Goal: Information Seeking & Learning: Compare options

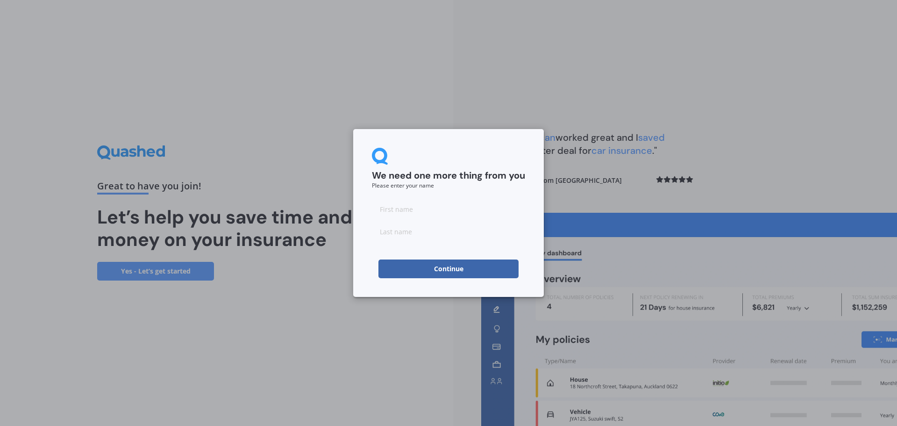
click at [421, 217] on input at bounding box center [448, 208] width 153 height 19
type input "[PERSON_NAME]"
click at [430, 235] on input at bounding box center [448, 231] width 153 height 19
type input "Falconer"
click at [434, 264] on button "Continue" at bounding box center [448, 268] width 140 height 19
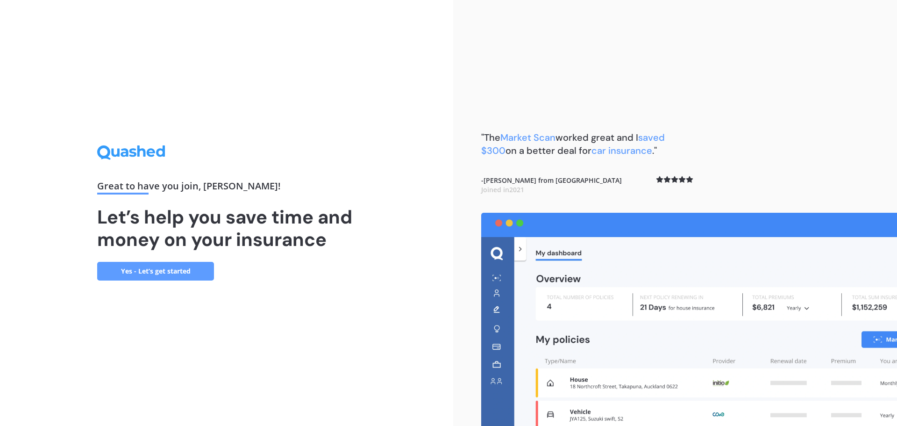
click at [195, 266] on link "Yes - Let’s get started" at bounding box center [155, 271] width 117 height 19
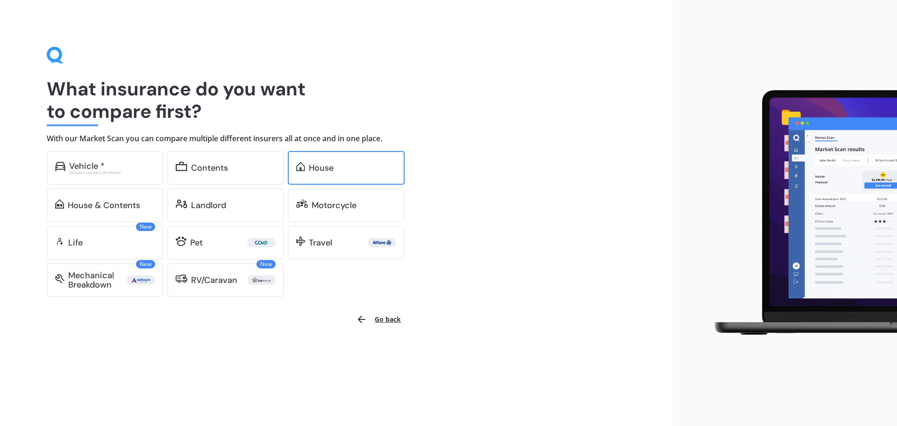
click at [359, 171] on div "House" at bounding box center [352, 167] width 87 height 9
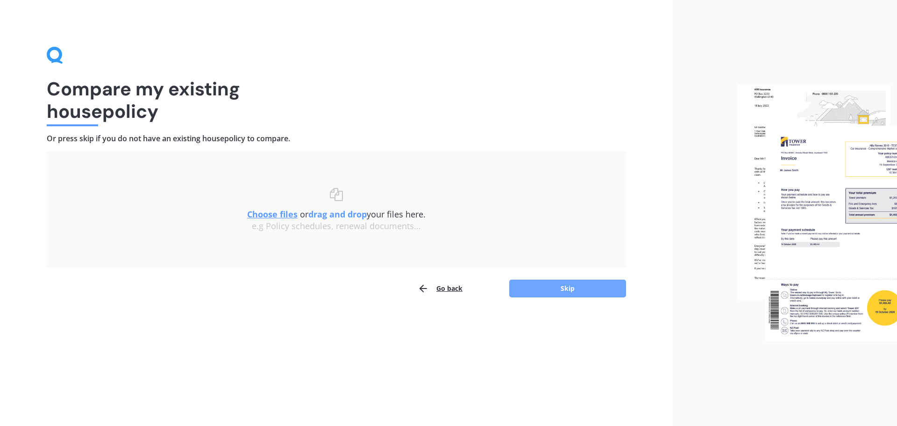
click at [548, 288] on button "Skip" at bounding box center [567, 288] width 117 height 18
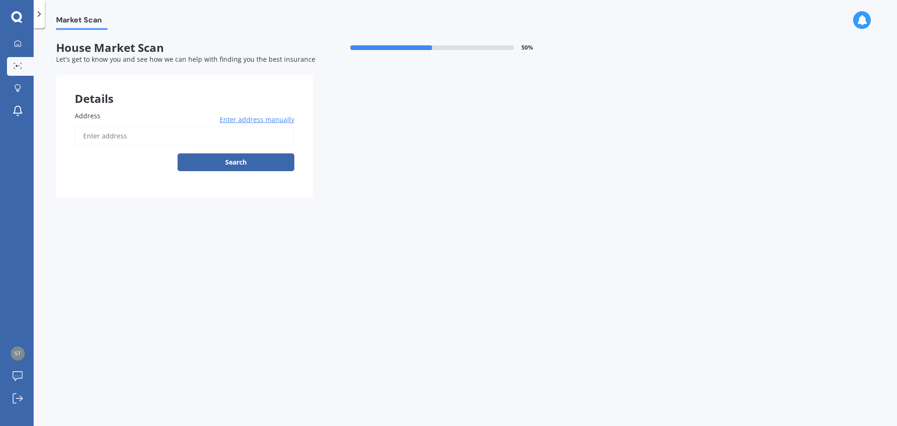
click at [177, 119] on label "Address" at bounding box center [183, 116] width 216 height 10
click at [177, 126] on input "Address" at bounding box center [185, 136] width 220 height 20
type input "[STREET_ADDRESS][PERSON_NAME]"
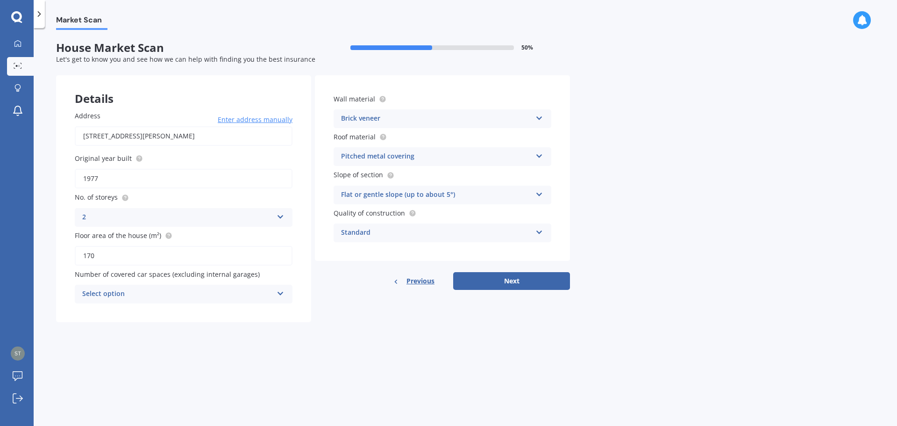
click at [537, 119] on icon at bounding box center [539, 116] width 8 height 7
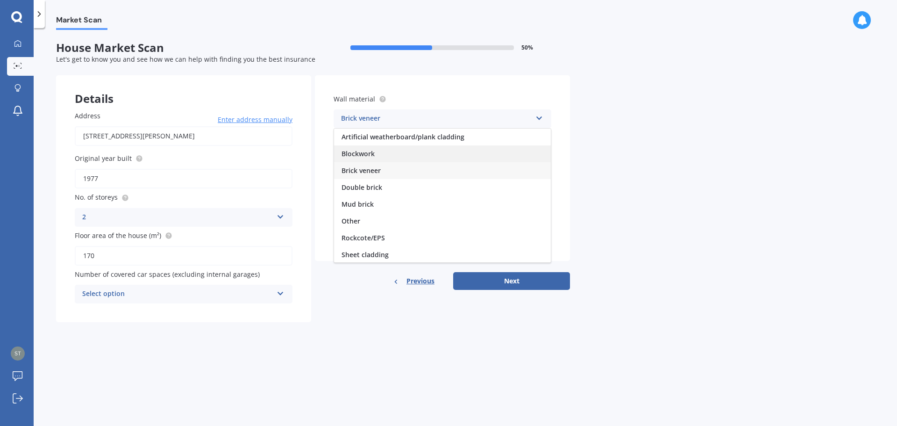
click at [448, 149] on div "Blockwork" at bounding box center [442, 153] width 217 height 17
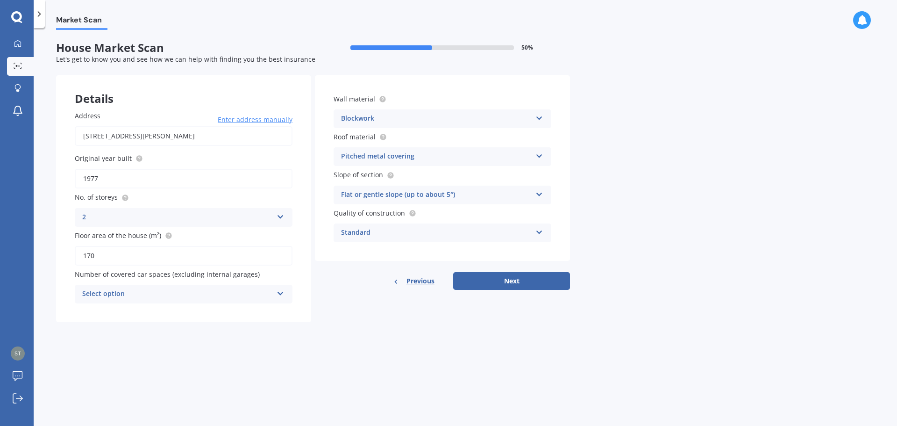
click at [541, 157] on icon at bounding box center [539, 154] width 8 height 7
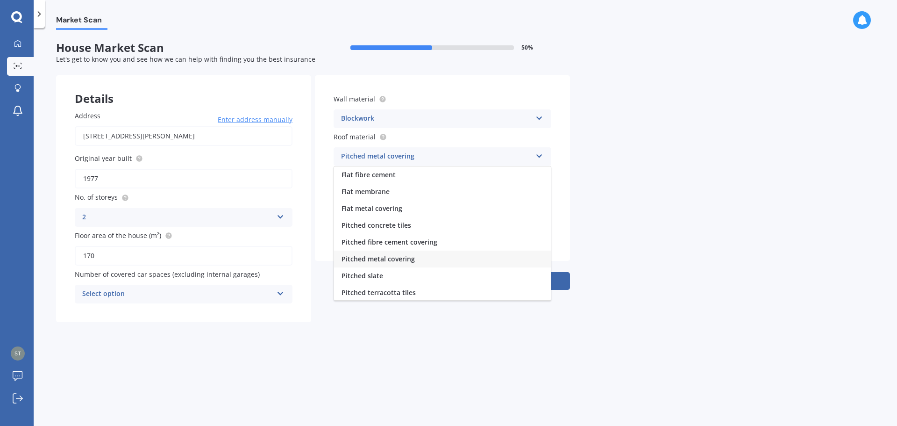
click at [404, 256] on span "Pitched metal covering" at bounding box center [377, 258] width 73 height 9
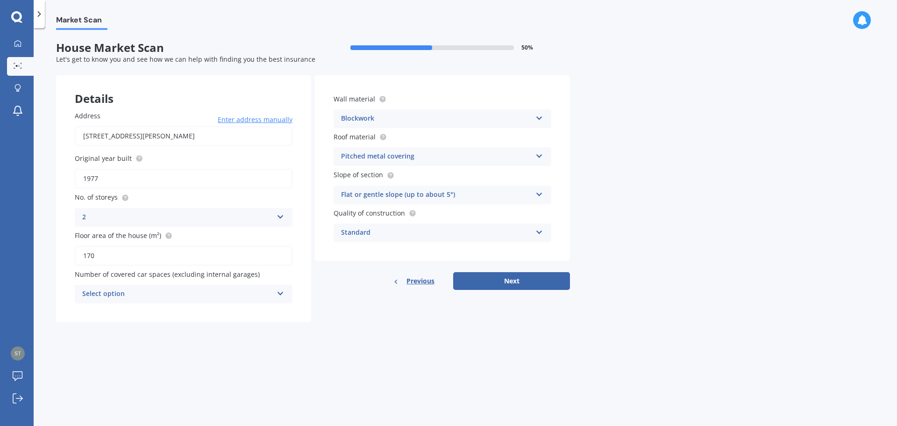
click at [280, 294] on icon at bounding box center [281, 291] width 8 height 7
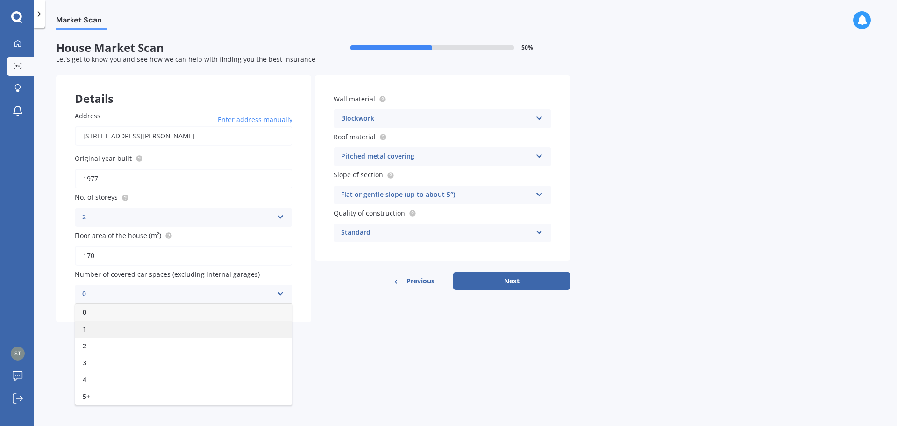
click at [107, 325] on div "1" at bounding box center [183, 328] width 217 height 17
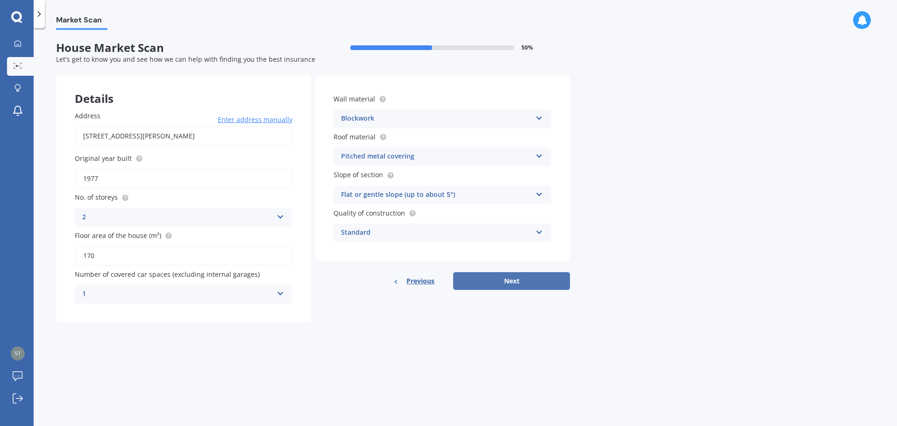
click at [502, 284] on button "Next" at bounding box center [511, 281] width 117 height 18
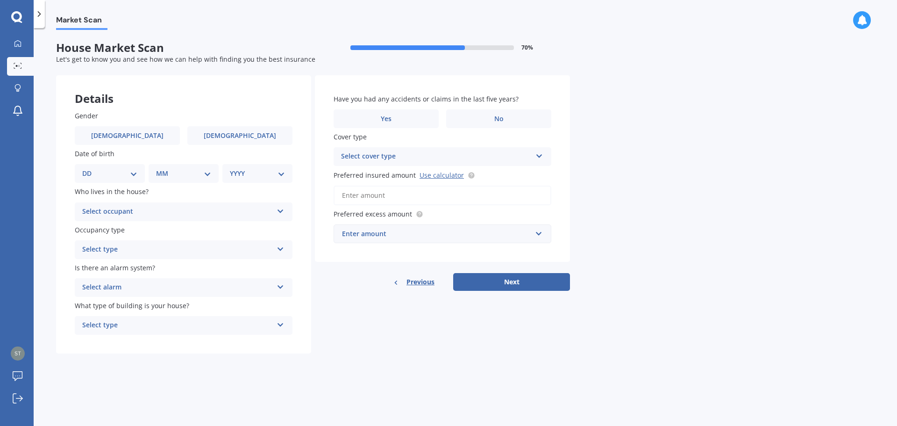
click at [274, 214] on div "Select occupant Owner Owner + Boarder" at bounding box center [184, 211] width 218 height 19
click at [111, 227] on div "Owner" at bounding box center [183, 229] width 217 height 17
click at [152, 253] on div "Select type" at bounding box center [177, 249] width 191 height 11
click at [123, 266] on div "Permanent" at bounding box center [183, 267] width 217 height 17
click at [125, 288] on div "Select alarm" at bounding box center [177, 287] width 191 height 11
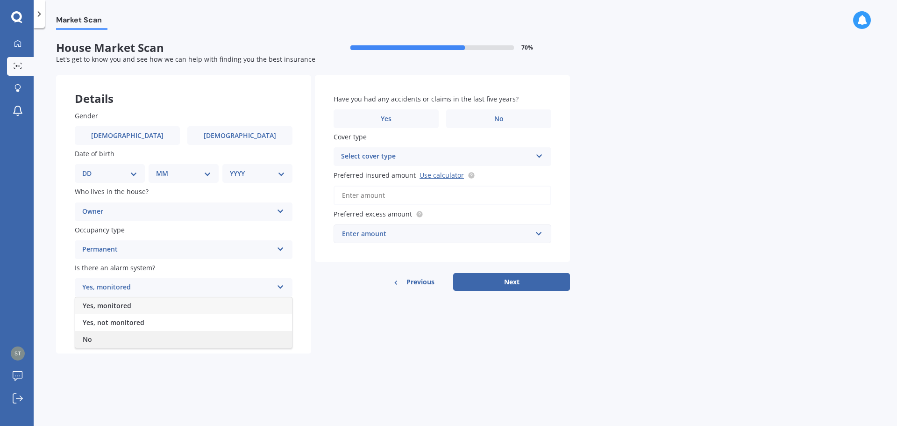
click at [104, 337] on div "No" at bounding box center [183, 339] width 217 height 17
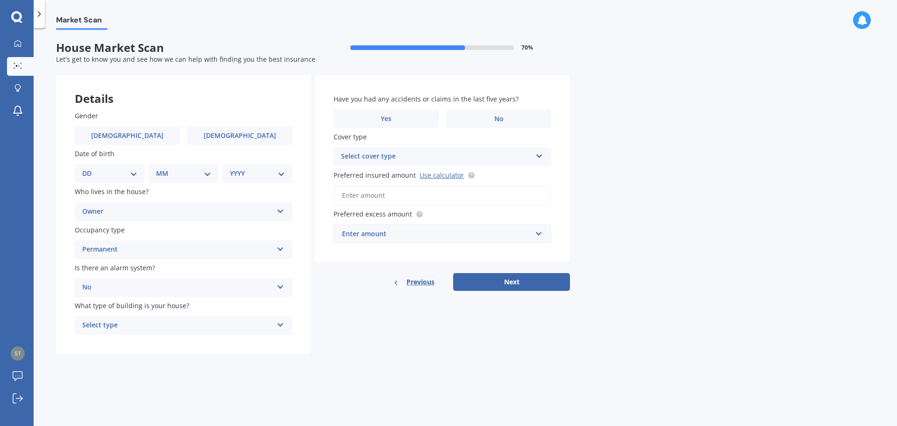
click at [127, 325] on div "Select type" at bounding box center [177, 324] width 191 height 11
click at [120, 343] on span "Freestanding" at bounding box center [104, 343] width 42 height 9
click at [411, 121] on label "Yes" at bounding box center [385, 118] width 105 height 19
click at [0, 0] on input "Yes" at bounding box center [0, 0] width 0 height 0
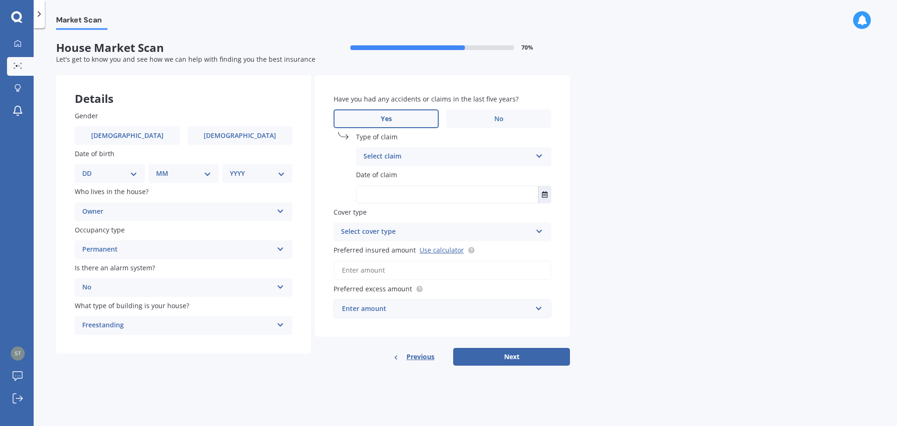
click at [469, 159] on div "Select claim" at bounding box center [447, 156] width 168 height 11
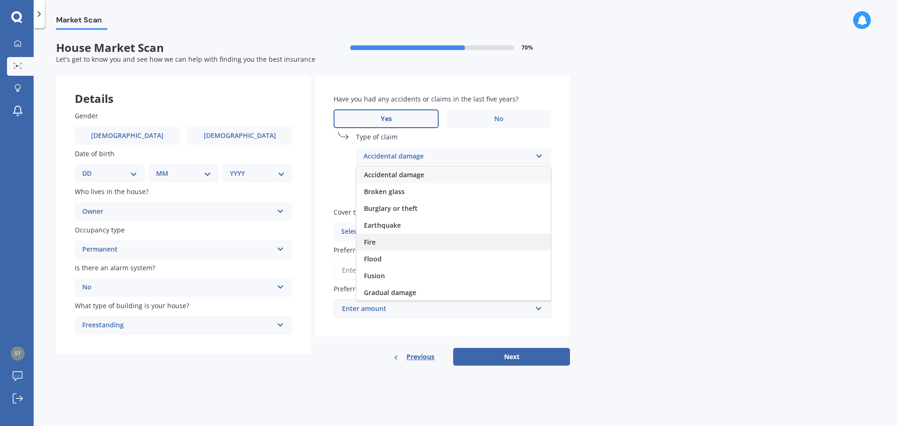
click at [400, 243] on div "Fire" at bounding box center [453, 242] width 194 height 17
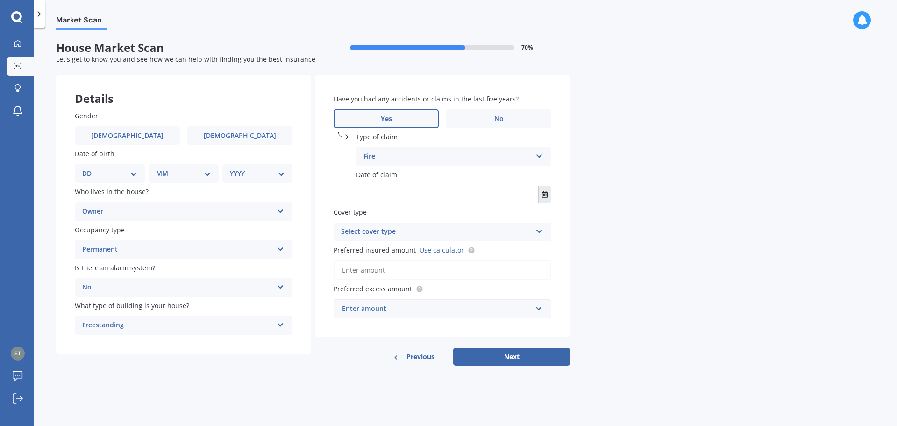
click at [541, 193] on button "Select date" at bounding box center [544, 194] width 13 height 17
click at [437, 219] on icon "Navigate back" at bounding box center [435, 217] width 4 height 7
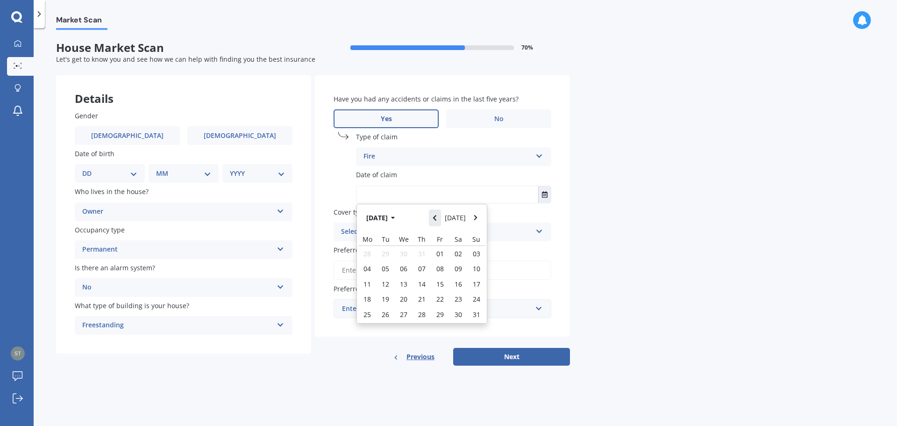
click at [437, 219] on icon "Navigate back" at bounding box center [435, 217] width 4 height 7
click at [437, 218] on icon "Navigate back" at bounding box center [435, 217] width 4 height 7
click at [384, 299] on span "20" at bounding box center [385, 298] width 7 height 9
type input "[DATE]"
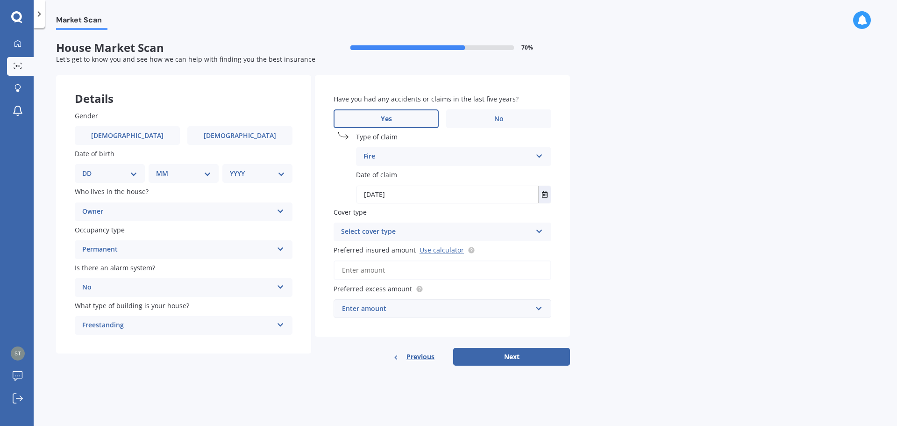
click at [386, 235] on div "Select cover type" at bounding box center [436, 231] width 191 height 11
click at [432, 212] on label "Cover type" at bounding box center [440, 212] width 214 height 10
click at [537, 233] on icon at bounding box center [539, 229] width 8 height 7
click at [538, 232] on icon at bounding box center [539, 229] width 8 height 7
click at [380, 272] on input "Preferred insured amount Use calculator" at bounding box center [442, 270] width 218 height 20
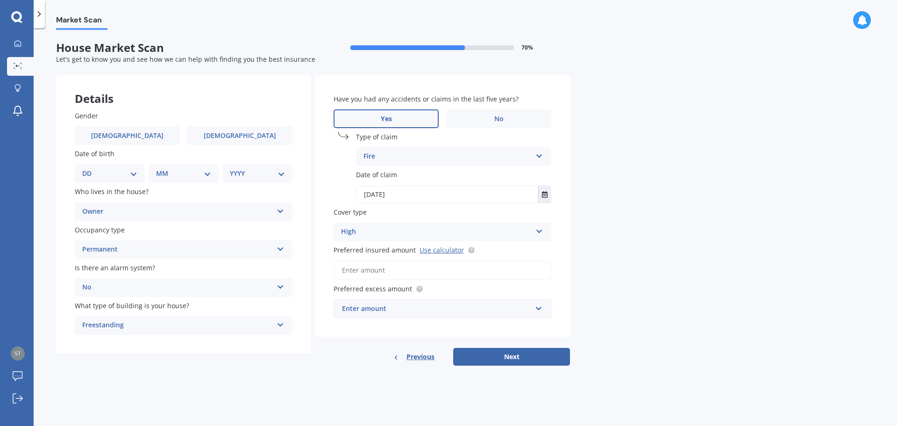
click at [525, 270] on input "Preferred insured amount Use calculator" at bounding box center [442, 270] width 218 height 20
click at [561, 272] on div "Have you had any accidents or claims in the last five years? Yes No Type of cla…" at bounding box center [442, 205] width 255 height 261
click at [385, 312] on div "Enter amount" at bounding box center [437, 308] width 190 height 10
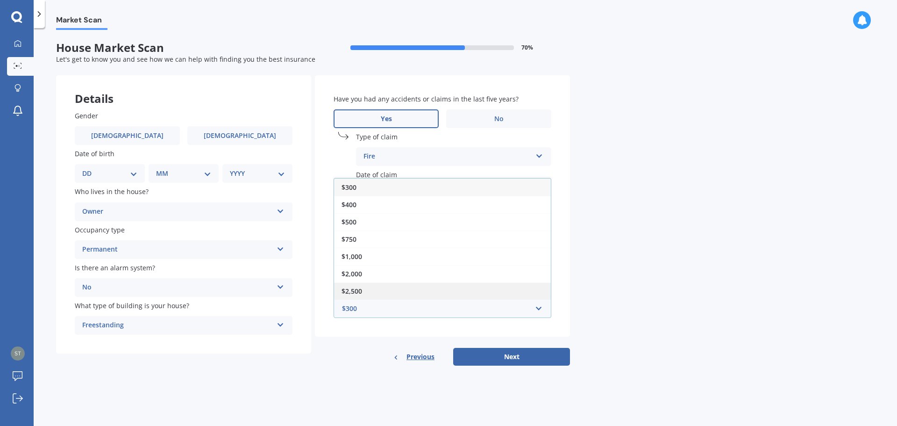
click at [373, 291] on div "$2,500" at bounding box center [442, 290] width 217 height 17
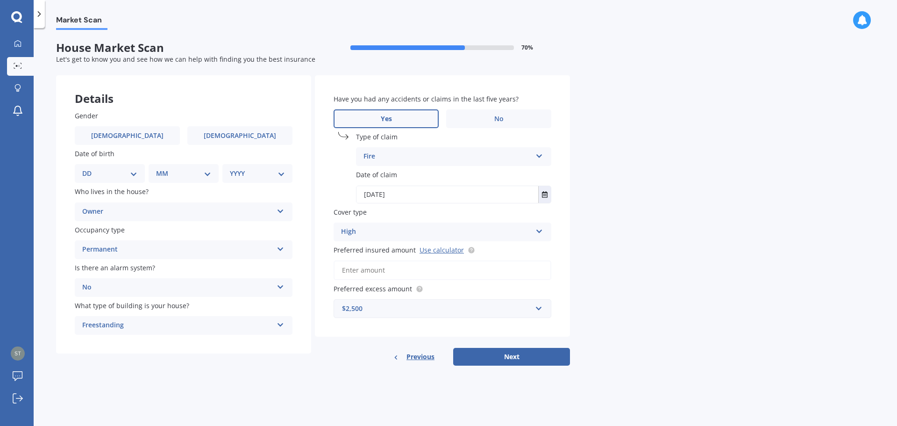
click at [425, 273] on input "Preferred insured amount Use calculator" at bounding box center [442, 270] width 218 height 20
click at [439, 249] on link "Use calculator" at bounding box center [441, 249] width 44 height 9
click at [380, 270] on input "Preferred insured amount Use calculator" at bounding box center [442, 270] width 218 height 20
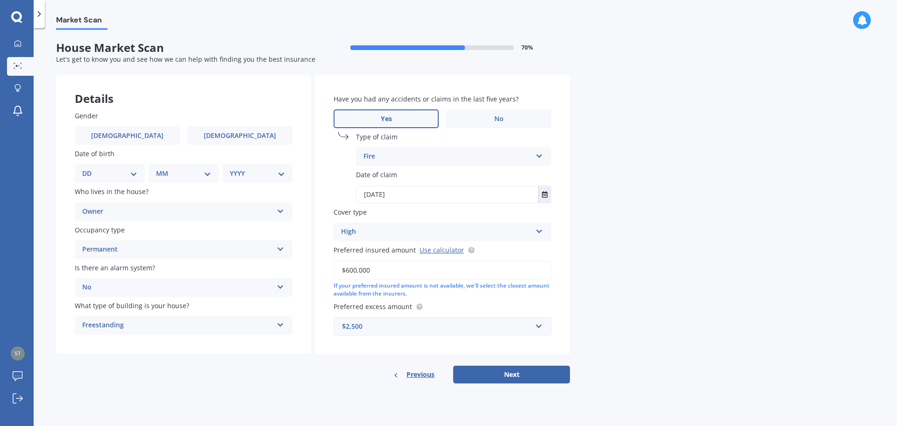
type input "$600,000"
click at [591, 266] on div "Market Scan House Market Scan 70 % Let's get to know you and see how we can hel…" at bounding box center [465, 228] width 863 height 397
click at [512, 369] on button "Next" at bounding box center [511, 374] width 117 height 18
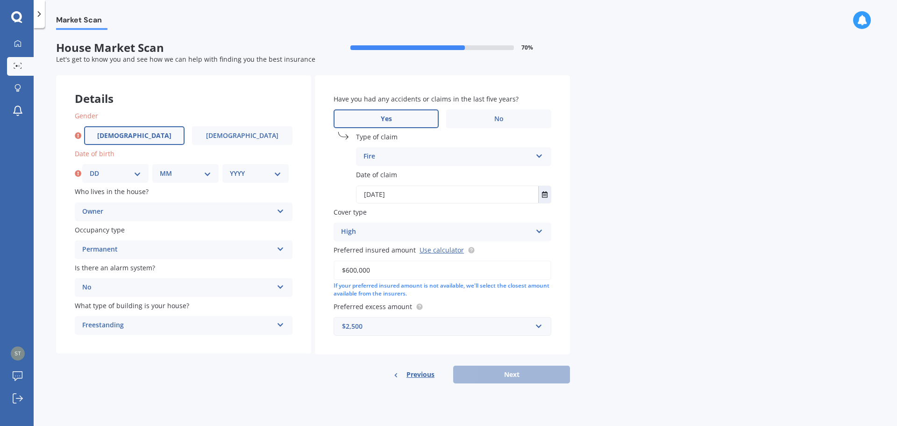
click at [148, 136] on label "[DEMOGRAPHIC_DATA]" at bounding box center [134, 135] width 100 height 19
click at [0, 0] on input "[DEMOGRAPHIC_DATA]" at bounding box center [0, 0] width 0 height 0
click at [135, 174] on select "DD 01 02 03 04 05 06 07 08 09 10 11 12 13 14 15 16 17 18 19 20 21 22 23 24 25 2…" at bounding box center [115, 173] width 51 height 10
select select "01"
click at [90, 168] on select "DD 01 02 03 04 05 06 07 08 09 10 11 12 13 14 15 16 17 18 19 20 21 22 23 24 25 2…" at bounding box center [115, 173] width 51 height 10
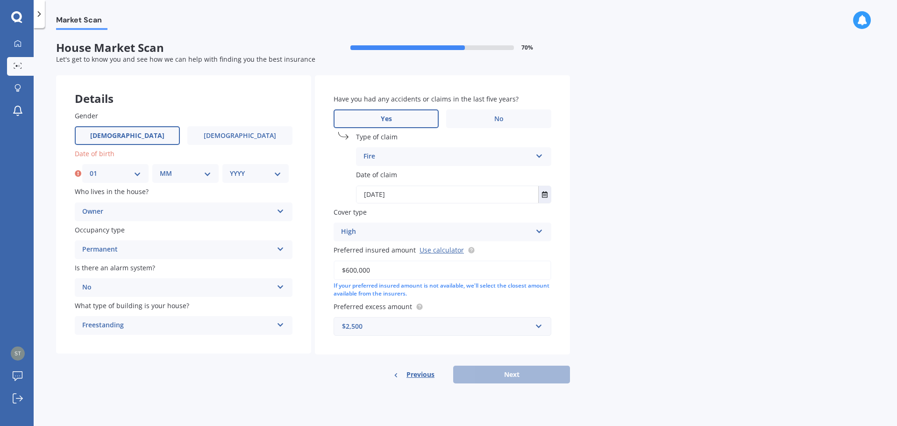
click at [197, 170] on select "MM 01 02 03 04 05 06 07 08 09 10 11 12" at bounding box center [185, 173] width 51 height 10
select select "01"
click at [160, 168] on select "MM 01 02 03 04 05 06 07 08 09 10 11 12" at bounding box center [185, 173] width 51 height 10
click at [243, 172] on select "YYYY 2009 2008 2007 2006 2005 2004 2003 2002 2001 2000 1999 1998 1997 1996 1995…" at bounding box center [255, 173] width 51 height 10
select select "1977"
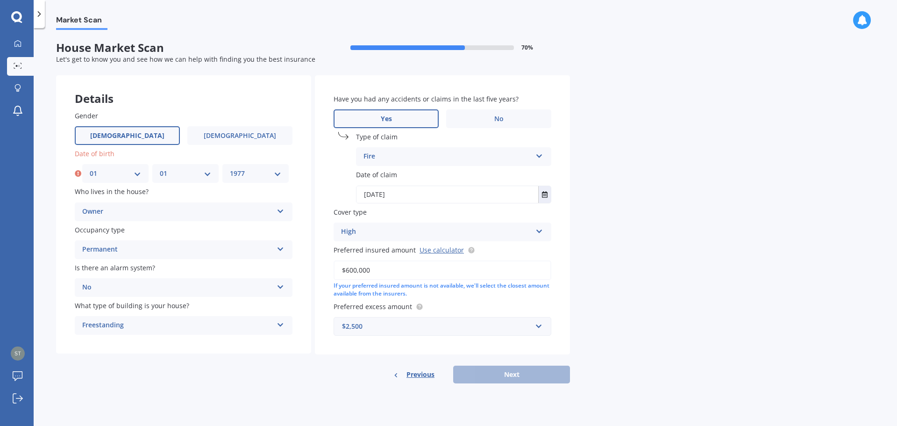
click at [230, 168] on select "YYYY 2009 2008 2007 2006 2005 2004 2003 2002 2001 2000 1999 1998 1997 1996 1995…" at bounding box center [255, 173] width 51 height 10
click at [531, 376] on button "Next" at bounding box center [511, 374] width 117 height 18
select select "01"
select select "1977"
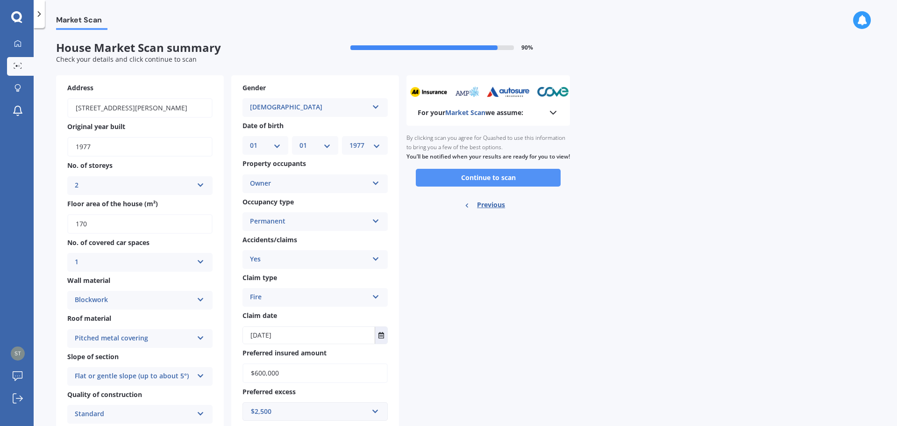
click at [489, 186] on button "Continue to scan" at bounding box center [488, 178] width 145 height 18
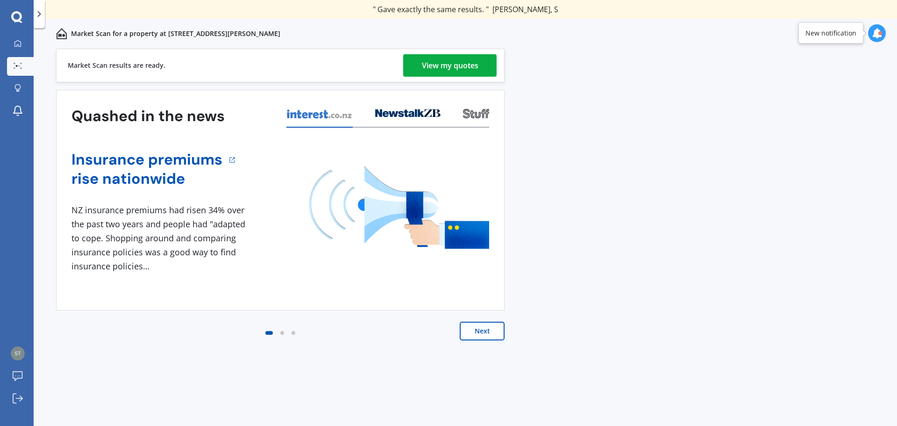
click at [454, 70] on div "View my quotes" at bounding box center [450, 65] width 57 height 22
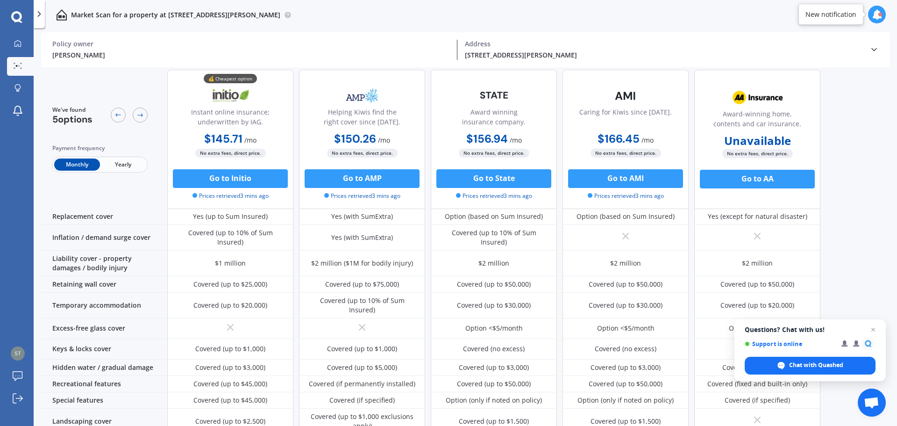
scroll to position [47, 0]
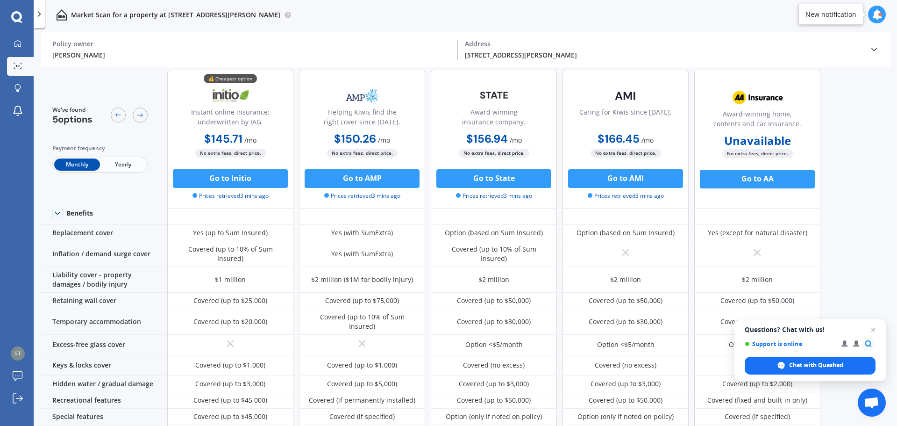
click at [126, 162] on span "Yearly" at bounding box center [123, 164] width 46 height 12
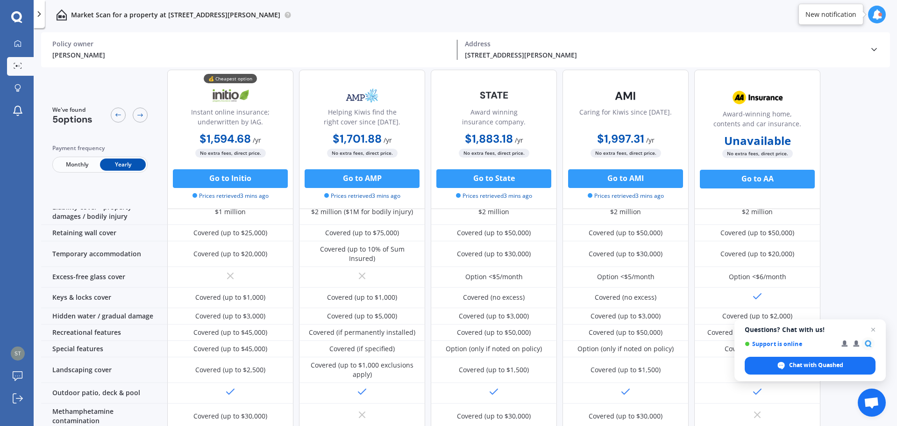
scroll to position [0, 0]
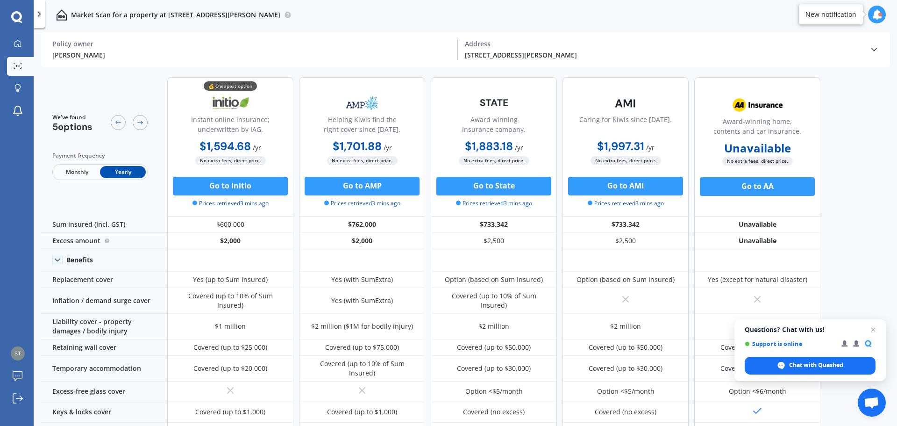
drag, startPoint x: 362, startPoint y: 145, endPoint x: 345, endPoint y: 146, distance: 17.3
click at [345, 146] on b "$1,701.88" at bounding box center [357, 146] width 49 height 14
click at [346, 159] on b "$1,701.88" at bounding box center [357, 161] width 49 height 14
click at [347, 146] on b "$1,701.88" at bounding box center [357, 146] width 49 height 14
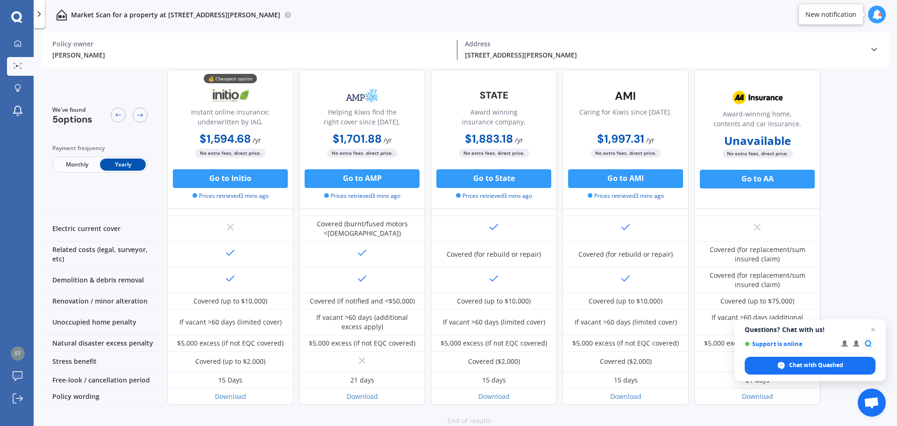
scroll to position [353, 0]
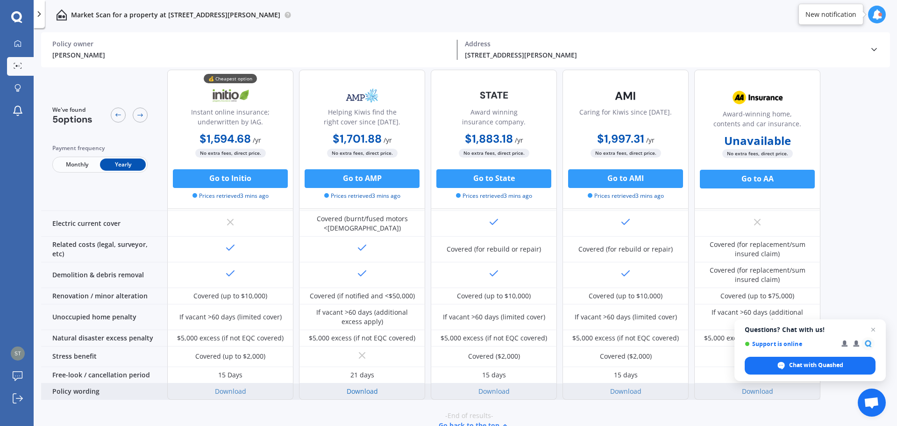
click at [356, 386] on link "Download" at bounding box center [362, 390] width 31 height 9
